Goal: Task Accomplishment & Management: Manage account settings

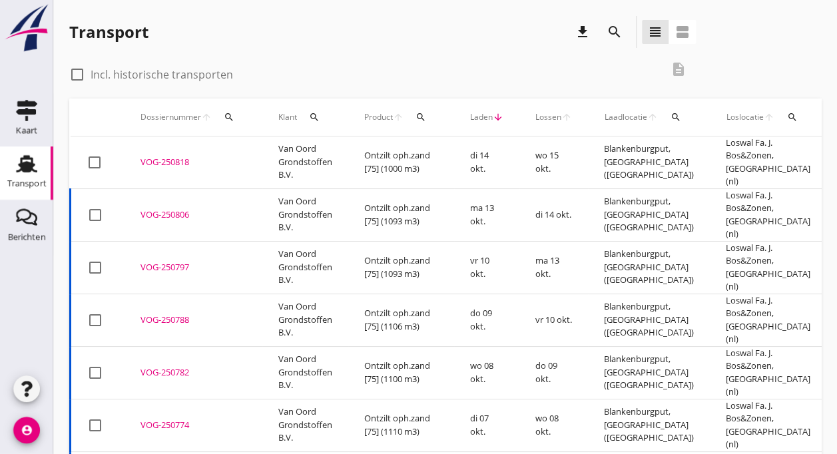
click at [242, 156] on div "VOG-250818" at bounding box center [194, 162] width 106 height 13
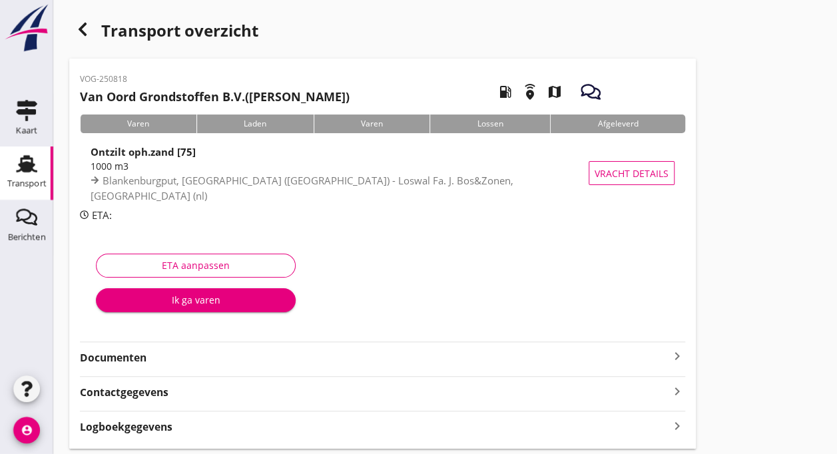
click at [15, 161] on div "Transport" at bounding box center [27, 163] width 32 height 21
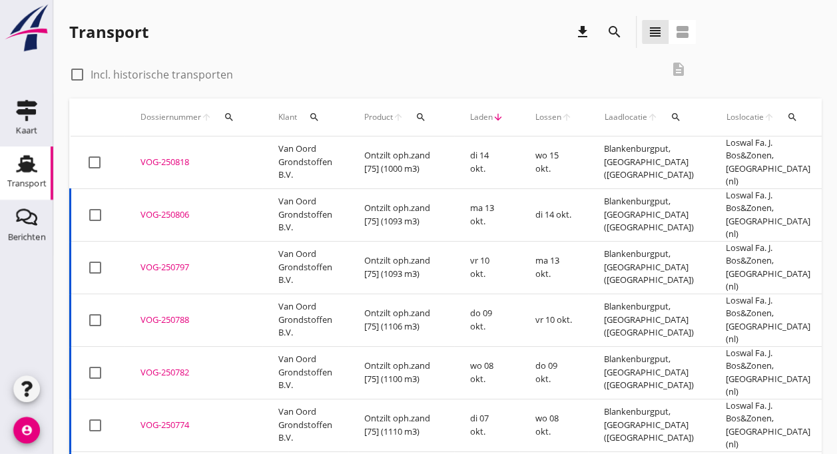
click at [166, 208] on div "VOG-250806" at bounding box center [194, 214] width 106 height 13
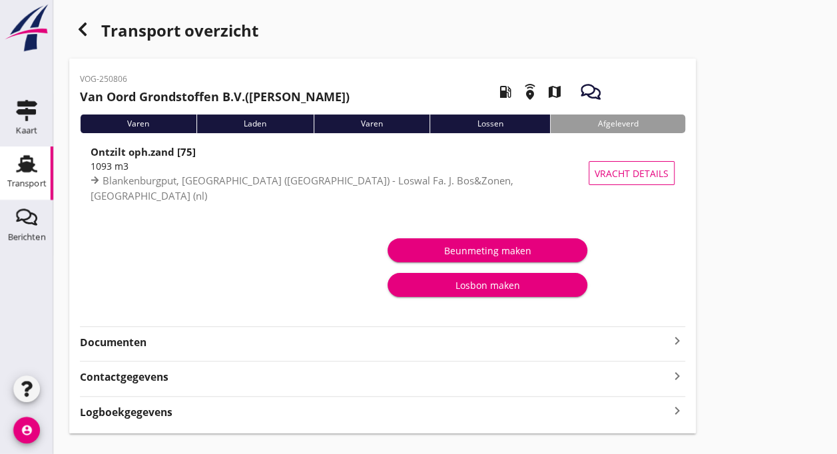
click at [36, 181] on div "Transport" at bounding box center [26, 183] width 39 height 9
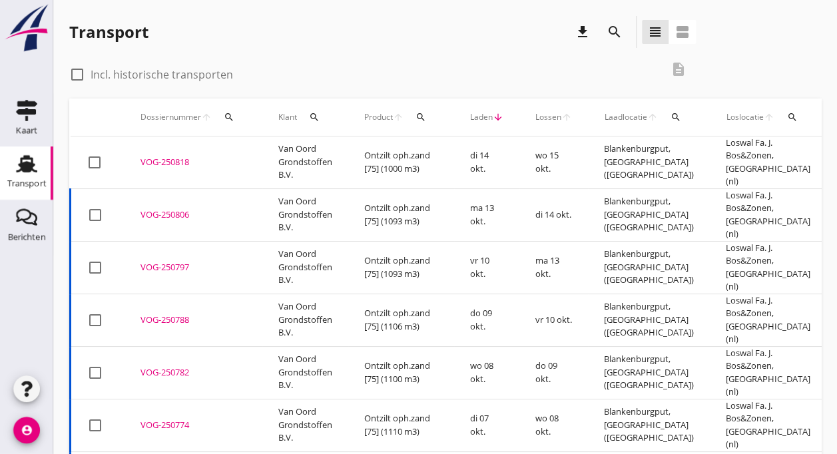
click at [176, 165] on td "VOG-250818 upload_file Drop hier uw bestand om het aan het dossier toe te voegen" at bounding box center [194, 163] width 138 height 53
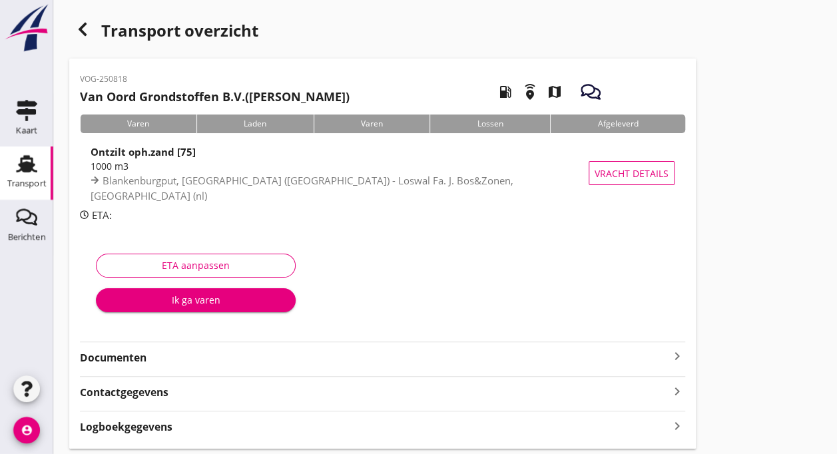
click at [180, 302] on div "Ik ga varen" at bounding box center [196, 300] width 178 height 14
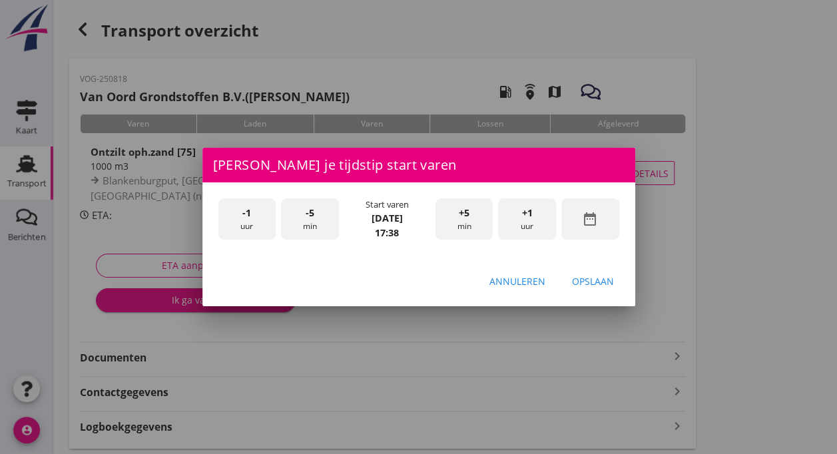
click at [244, 224] on div "-1 uur" at bounding box center [247, 219] width 58 height 42
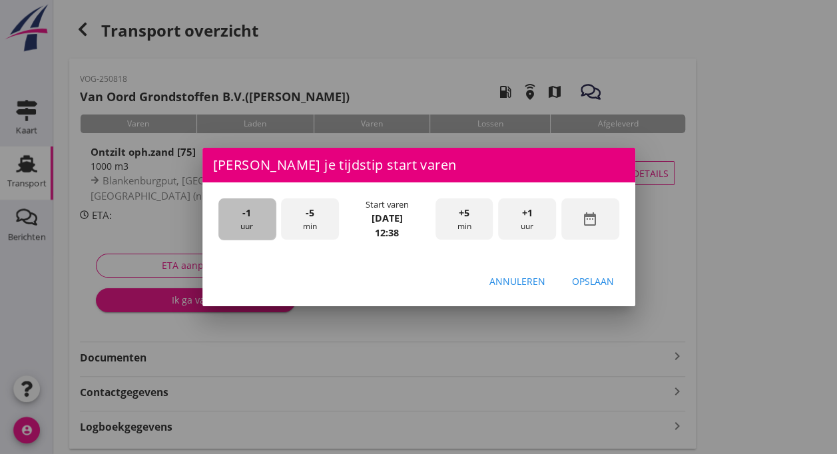
click at [244, 224] on div "-1 uur" at bounding box center [247, 219] width 58 height 42
click at [316, 218] on div "-5 min" at bounding box center [310, 219] width 58 height 42
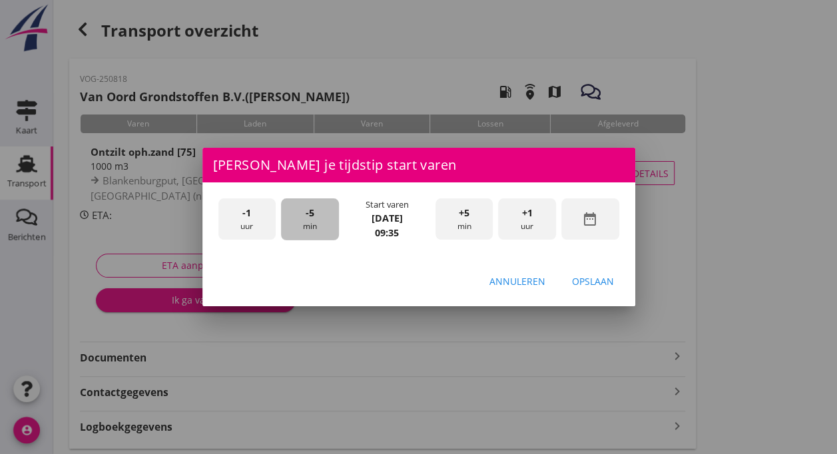
click at [316, 218] on div "-5 min" at bounding box center [310, 219] width 58 height 42
click at [590, 276] on div "Opslaan" at bounding box center [593, 281] width 42 height 14
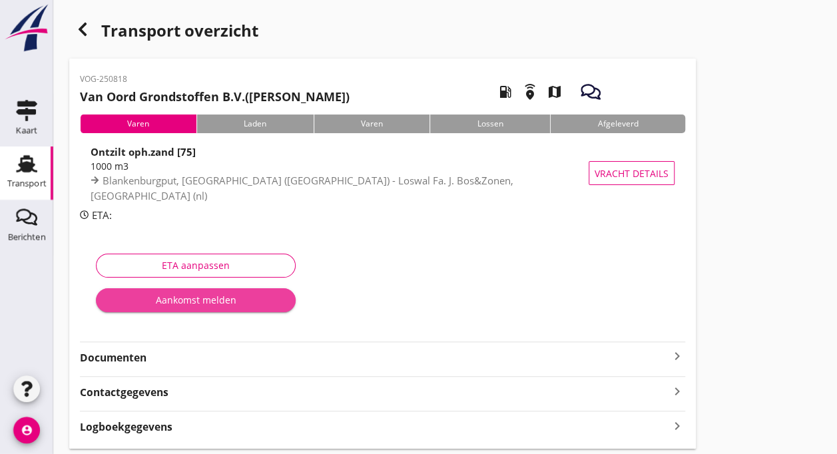
click at [234, 301] on div "Aankomst melden" at bounding box center [196, 300] width 178 height 14
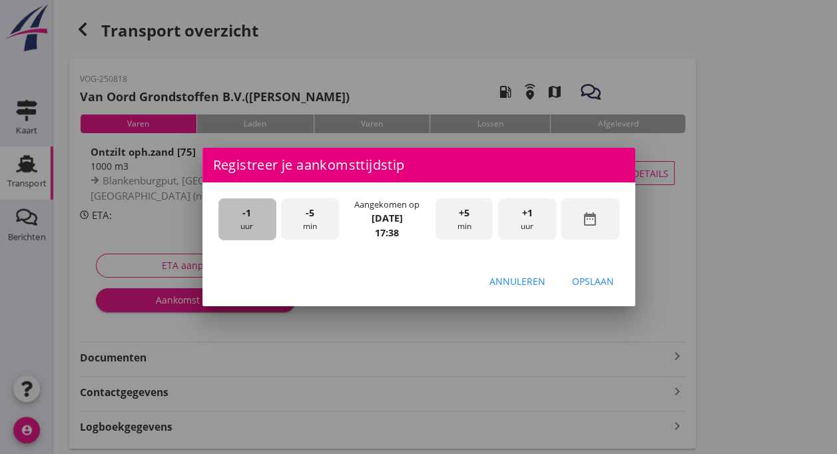
click at [254, 225] on div "-1 uur" at bounding box center [247, 219] width 58 height 42
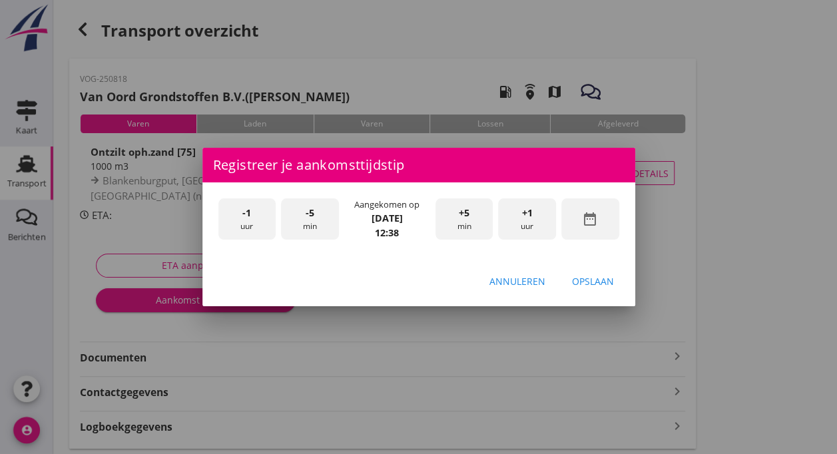
click at [254, 225] on div "-1 uur" at bounding box center [247, 219] width 58 height 42
click at [464, 221] on div "+5 min" at bounding box center [465, 219] width 58 height 42
click at [579, 279] on div "Opslaan" at bounding box center [593, 281] width 42 height 14
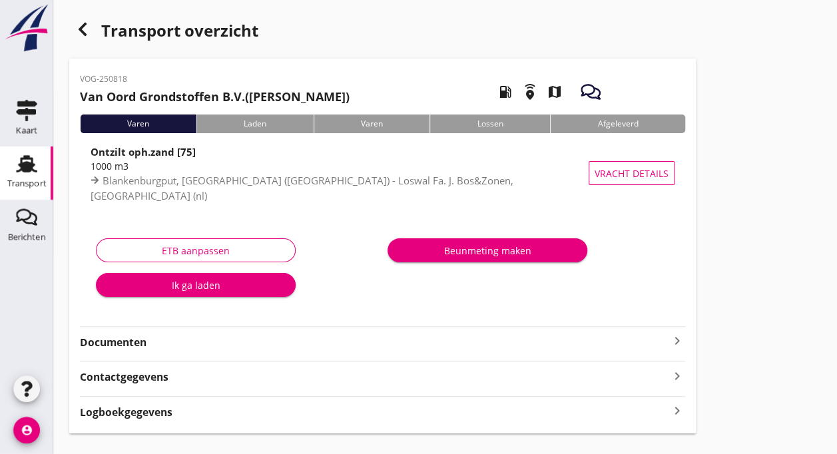
click at [217, 284] on div "Ik ga laden" at bounding box center [196, 285] width 178 height 14
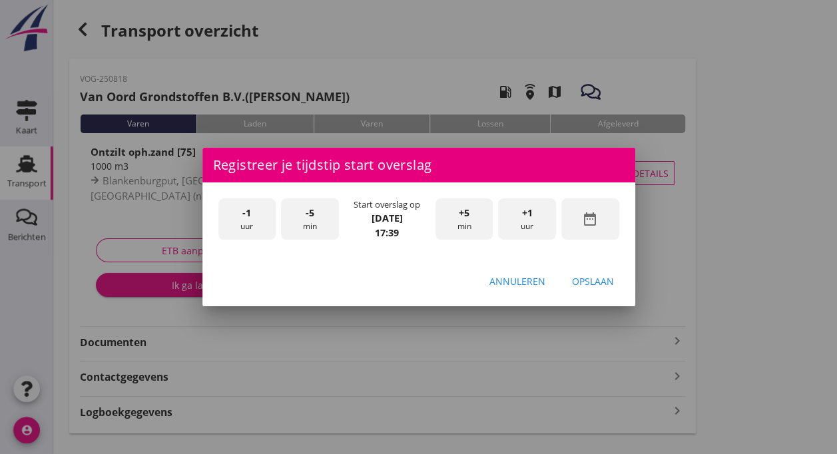
click at [250, 223] on div "-1 uur" at bounding box center [247, 219] width 58 height 42
click at [322, 227] on div "-5 min" at bounding box center [310, 219] width 58 height 42
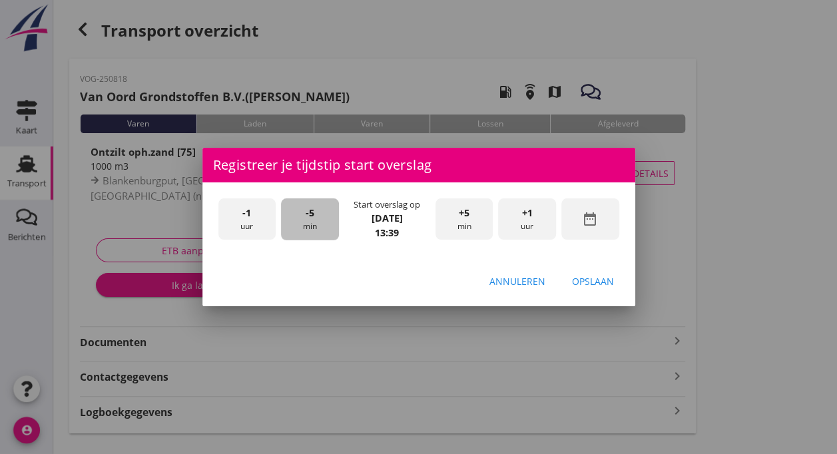
click at [322, 227] on div "-5 min" at bounding box center [310, 219] width 58 height 42
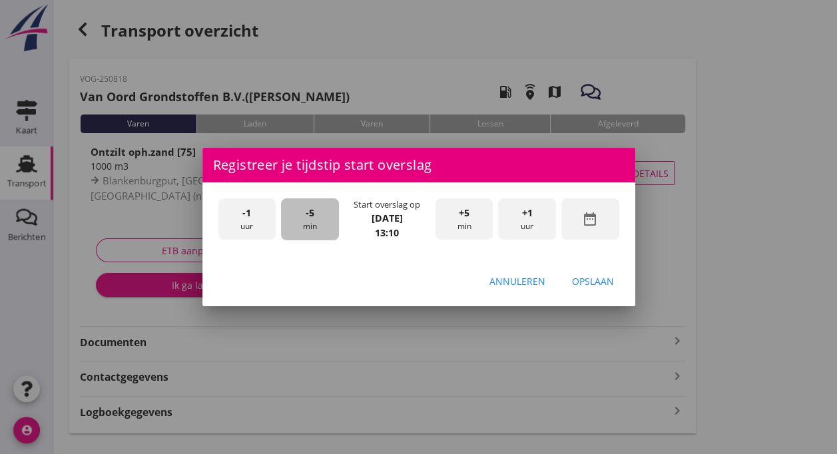
click at [322, 227] on div "-5 min" at bounding box center [310, 219] width 58 height 42
click at [586, 280] on div "Opslaan" at bounding box center [593, 281] width 42 height 14
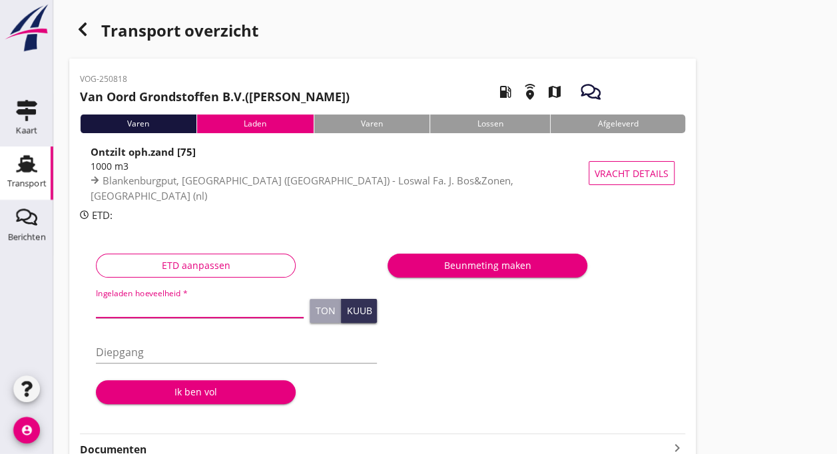
click at [184, 304] on input "Ingeladen hoeveelheid *" at bounding box center [200, 306] width 208 height 21
type input "1003"
click at [124, 352] on input "Diepgang" at bounding box center [236, 352] width 281 height 21
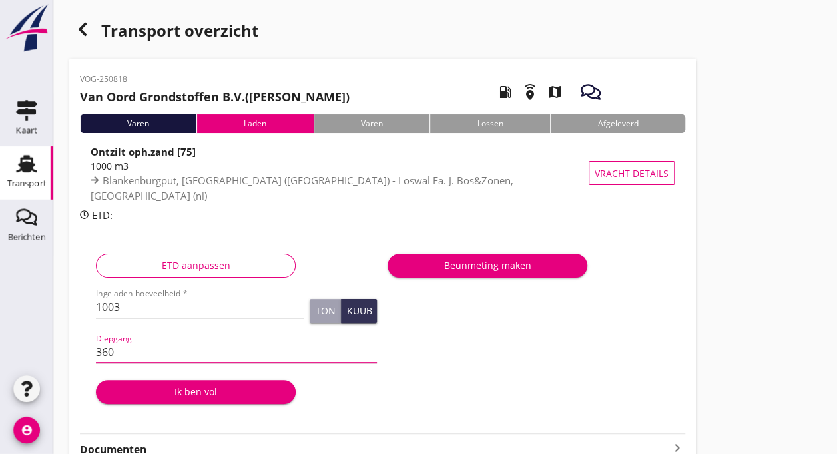
type input "360"
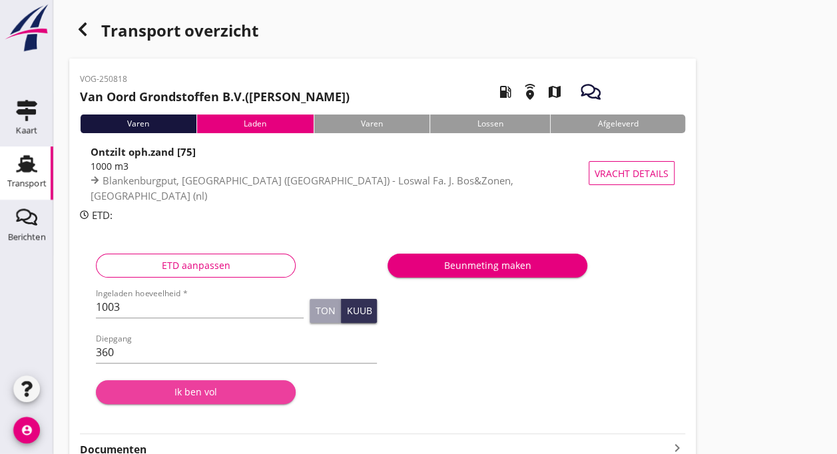
click at [182, 393] on div "Ik ben vol" at bounding box center [196, 392] width 178 height 14
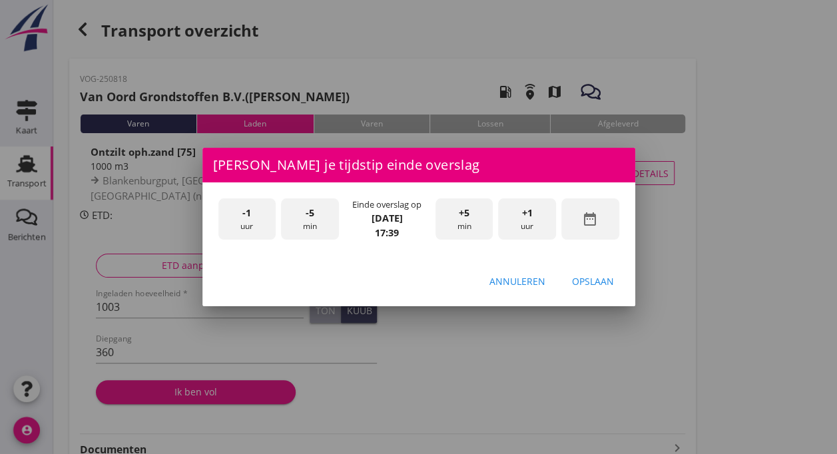
click at [246, 218] on span "-1" at bounding box center [246, 213] width 9 height 15
click at [250, 216] on span "-1" at bounding box center [246, 213] width 9 height 15
click at [312, 220] on div "-5 min" at bounding box center [310, 219] width 58 height 42
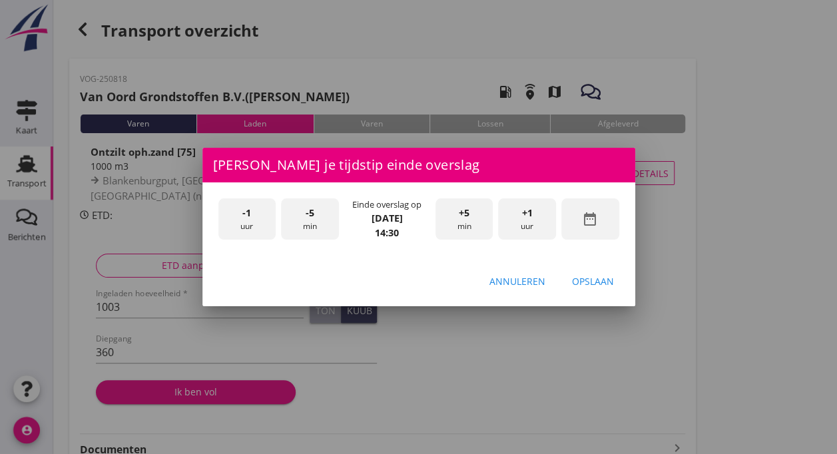
click at [312, 220] on div "-5 min" at bounding box center [310, 219] width 58 height 42
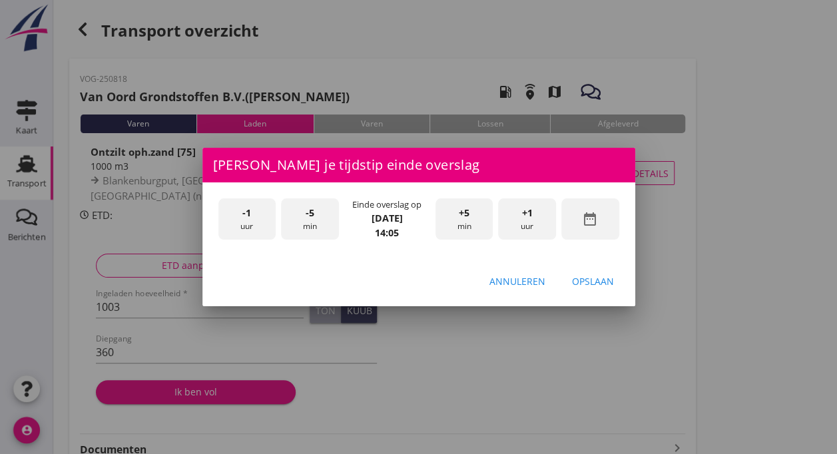
click at [312, 220] on div "-5 min" at bounding box center [310, 219] width 58 height 42
click at [581, 278] on div "Opslaan" at bounding box center [593, 281] width 42 height 14
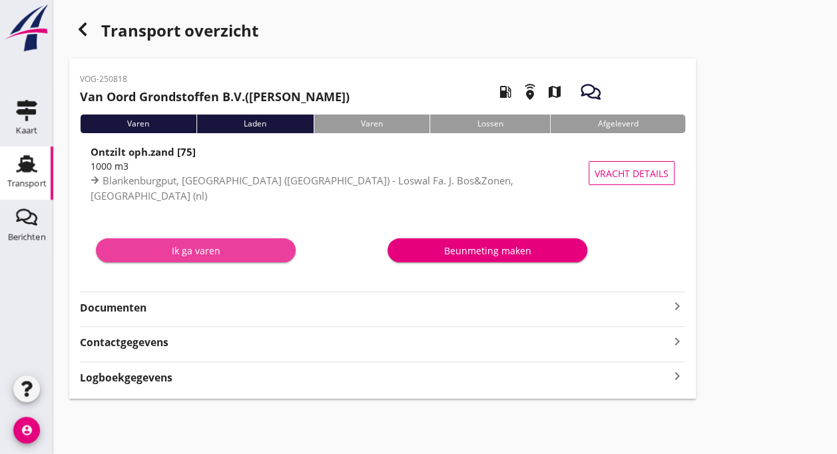
click at [235, 249] on div "Ik ga varen" at bounding box center [196, 251] width 178 height 14
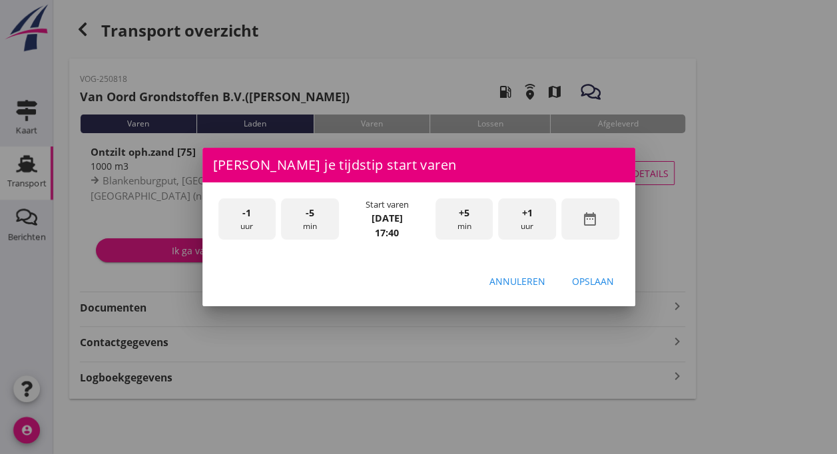
click at [252, 218] on div "-1 uur" at bounding box center [247, 219] width 58 height 42
click at [321, 225] on div "-5 min" at bounding box center [310, 219] width 58 height 42
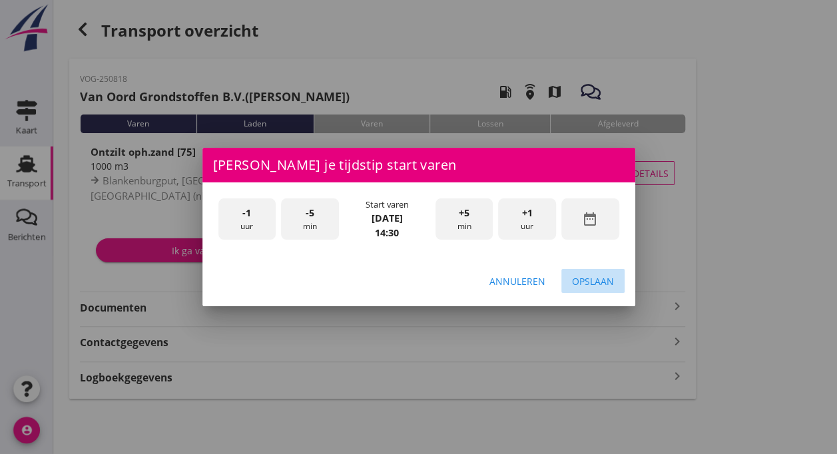
click at [582, 281] on div "Opslaan" at bounding box center [593, 281] width 42 height 14
